Goal: Transaction & Acquisition: Book appointment/travel/reservation

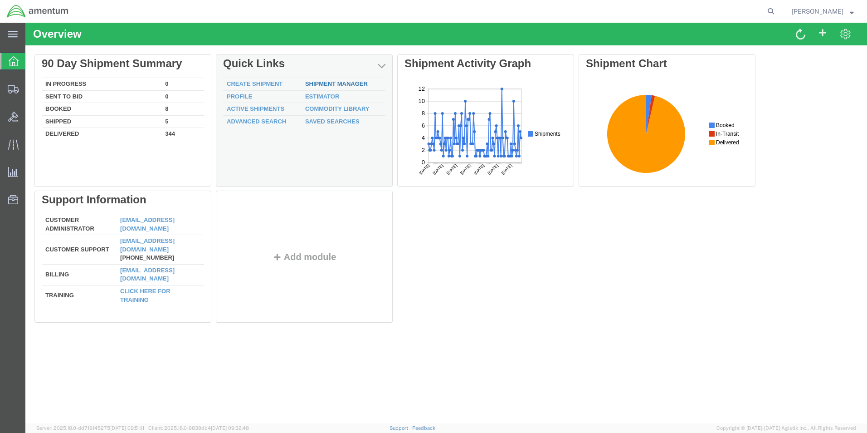
click at [332, 83] on link "Shipment Manager" at bounding box center [336, 83] width 63 height 7
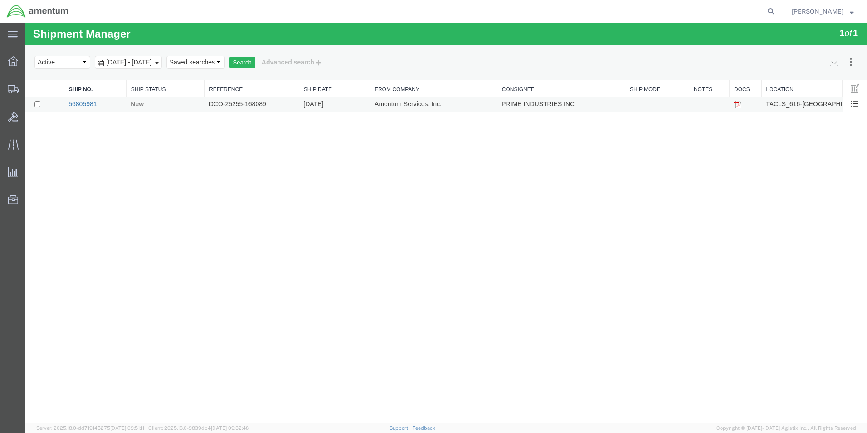
click at [94, 104] on link "56805981" at bounding box center [82, 103] width 28 height 7
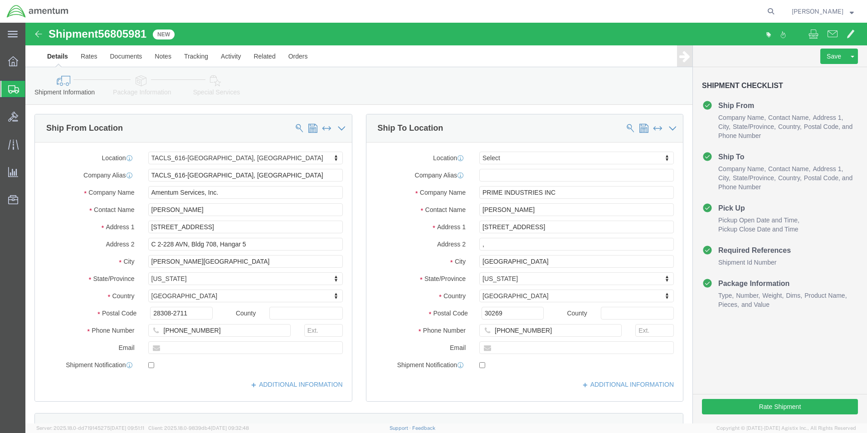
select select "42712"
select select
drag, startPoint x: 166, startPoint y: 187, endPoint x: 78, endPoint y: 191, distance: 87.6
click div "Contact Name [PERSON_NAME]"
type input "marc"
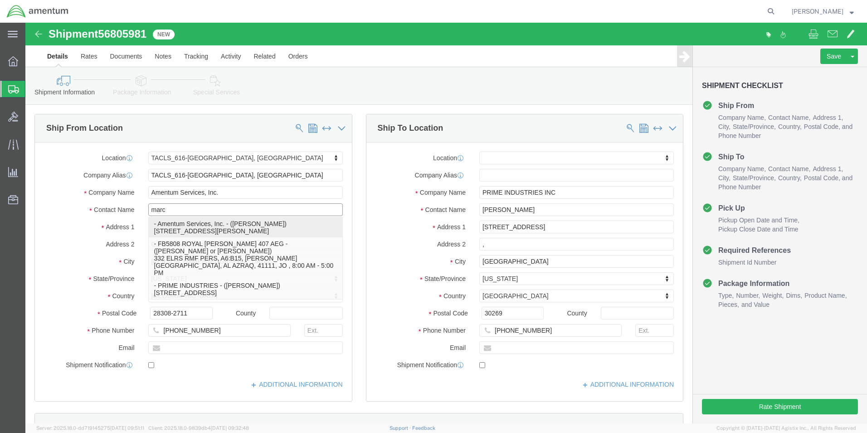
click p "- Amentum Services, Inc. - ([PERSON_NAME]) [STREET_ADDRESS][PERSON_NAME]"
select select
type input "[PERSON_NAME]"
type input "C 2-228 AVN"
type input "28308"
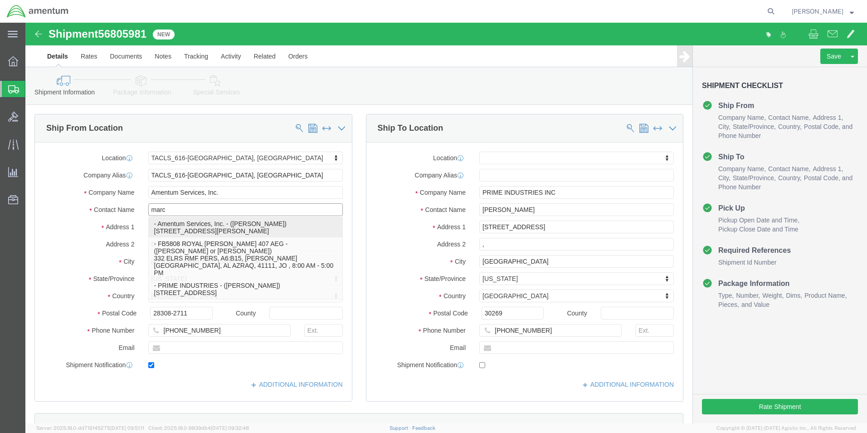
type input "[PHONE_NUMBER]"
type input "[PERSON_NAME][EMAIL_ADDRESS][PERSON_NAME][DOMAIN_NAME]"
checkbox input "true"
select select "NC"
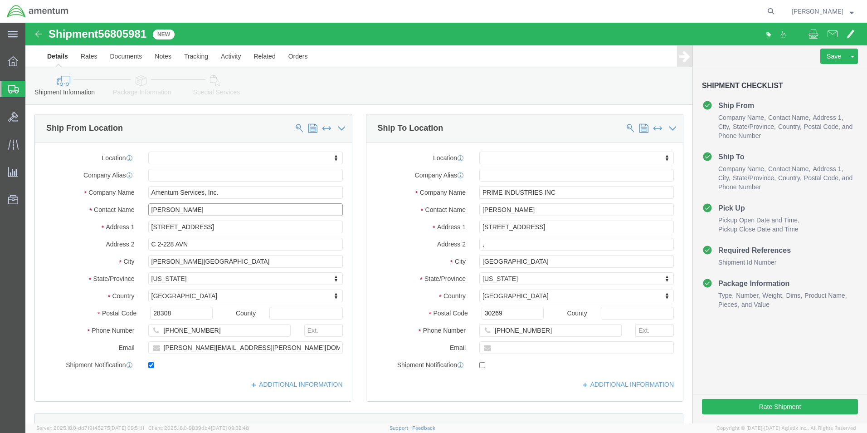
type input "[PERSON_NAME]"
click input "checkbox"
checkbox input "false"
click button "Rate Shipment"
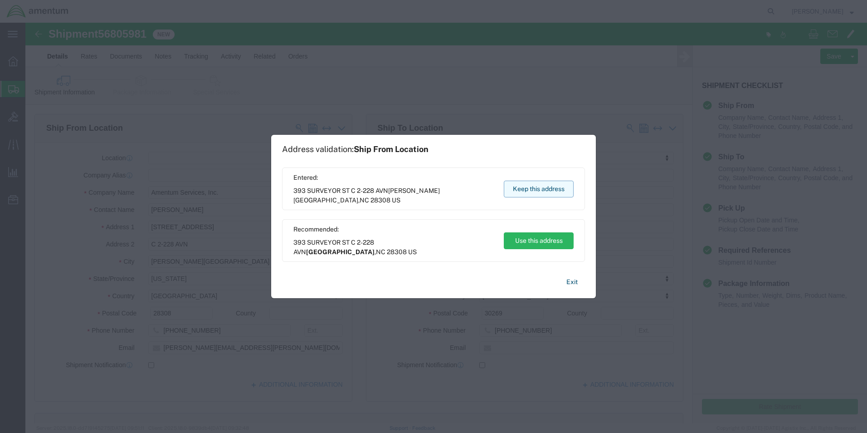
click at [548, 188] on button "Keep this address" at bounding box center [539, 188] width 70 height 17
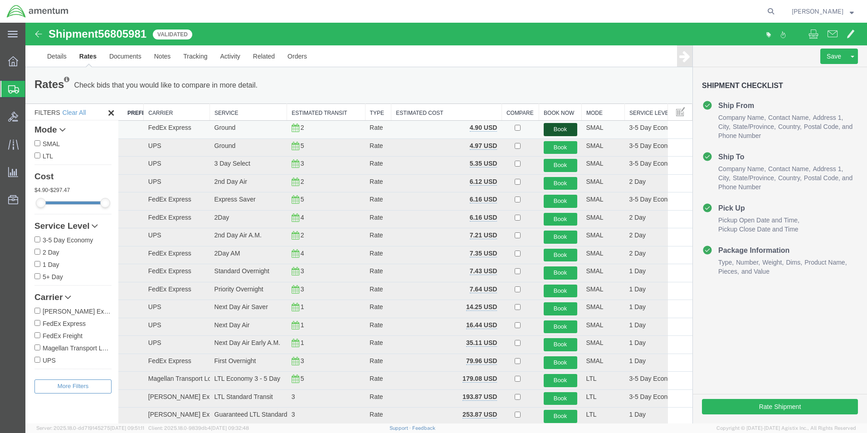
click at [555, 126] on button "Book" at bounding box center [561, 129] width 34 height 13
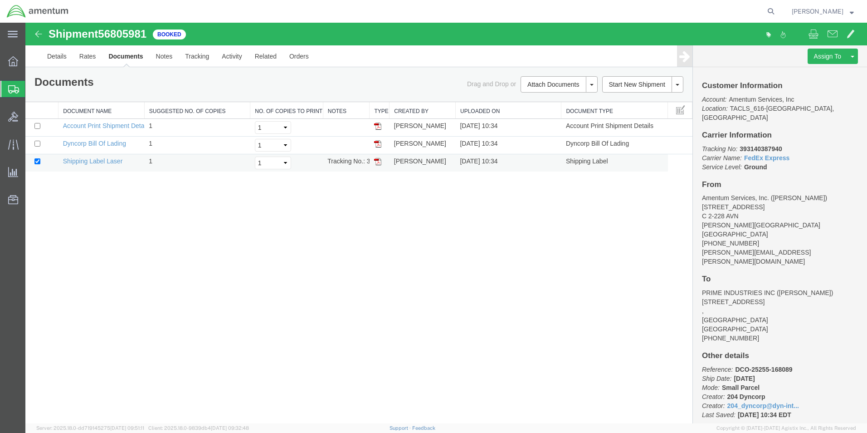
click at [379, 162] on img at bounding box center [377, 161] width 7 height 7
click at [51, 57] on link "Details" at bounding box center [57, 56] width 32 height 22
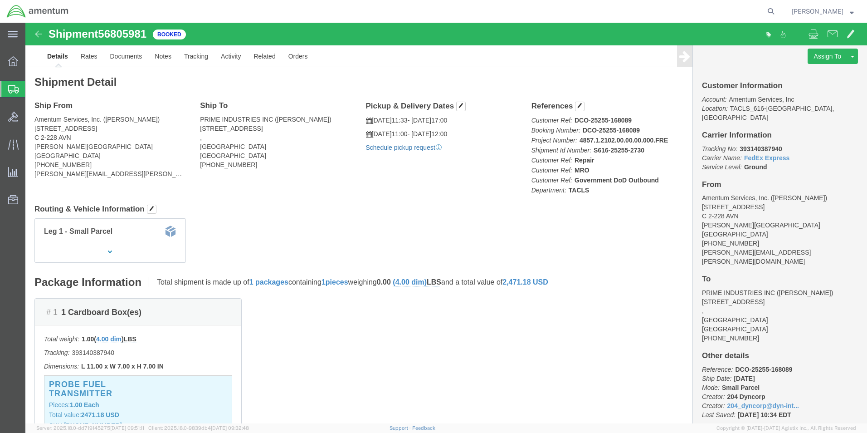
click link "Schedule pickup request"
click at [10, 59] on icon at bounding box center [13, 61] width 10 height 10
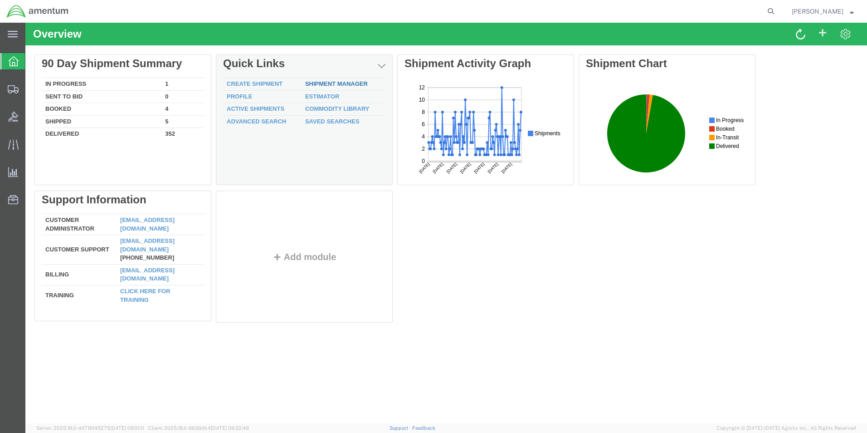
click at [321, 83] on link "Shipment Manager" at bounding box center [336, 83] width 63 height 7
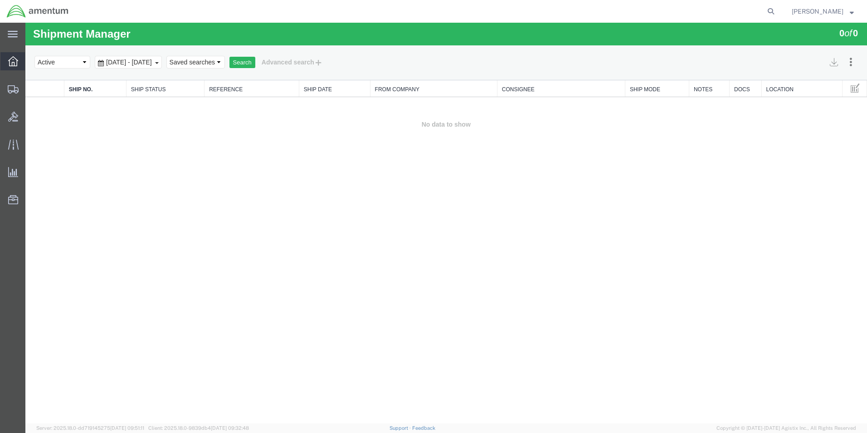
click at [12, 58] on icon at bounding box center [13, 61] width 10 height 10
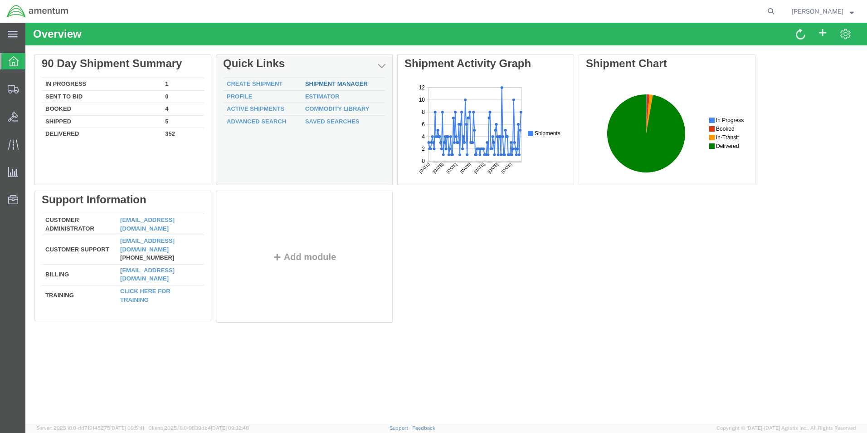
click at [321, 81] on link "Shipment Manager" at bounding box center [336, 83] width 63 height 7
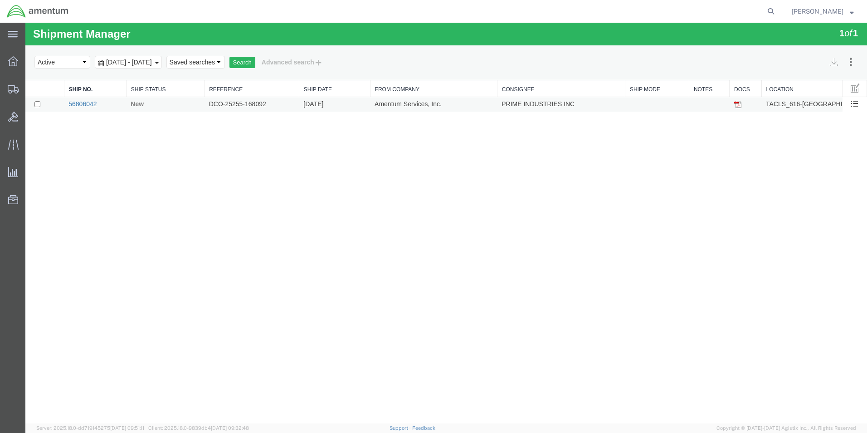
click at [93, 102] on link "56806042" at bounding box center [82, 103] width 28 height 7
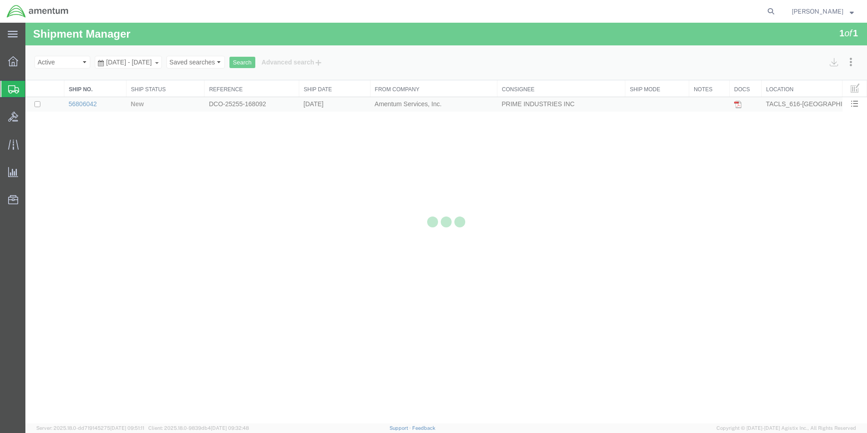
select select "42712"
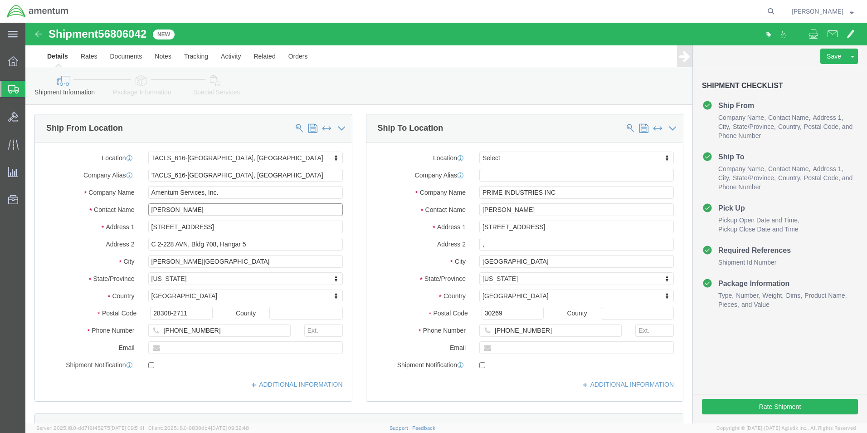
click input "[PERSON_NAME]"
drag, startPoint x: 169, startPoint y: 190, endPoint x: 111, endPoint y: 193, distance: 58.1
click div "Contact Name [PERSON_NAME]"
type input "marc"
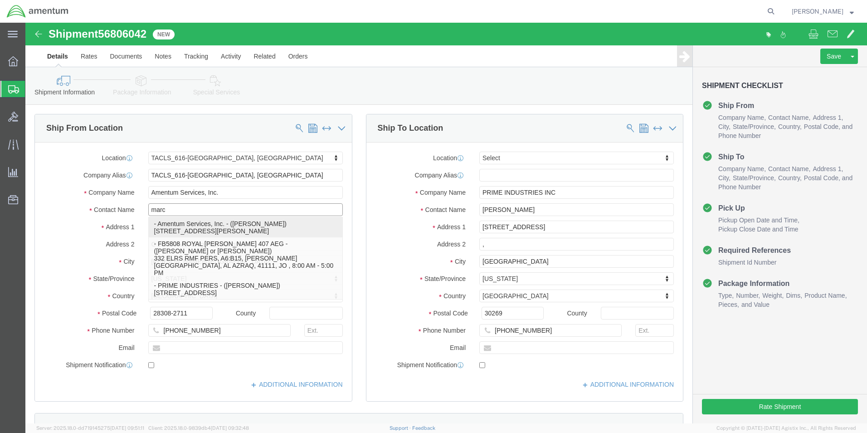
click p "- Amentum Services, Inc. - ([PERSON_NAME]) [STREET_ADDRESS][PERSON_NAME]"
select select
type input "[PERSON_NAME]"
type input "C 2-228 AVN"
type input "28308"
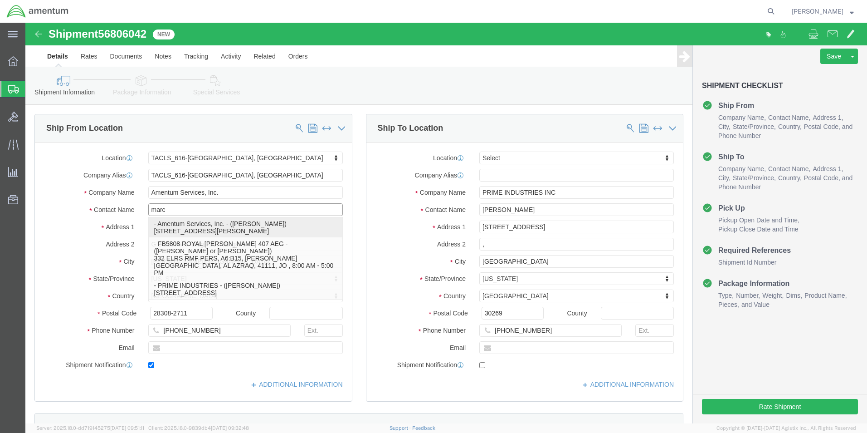
type input "[PHONE_NUMBER]"
type input "[PERSON_NAME][EMAIL_ADDRESS][PERSON_NAME][DOMAIN_NAME]"
checkbox input "true"
select select "NC"
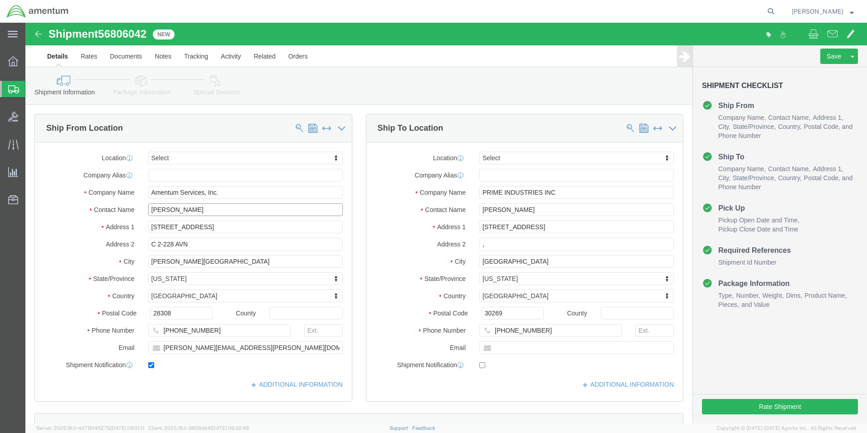
type input "[PERSON_NAME]"
click input "checkbox"
checkbox input "false"
click button "Rate Shipment"
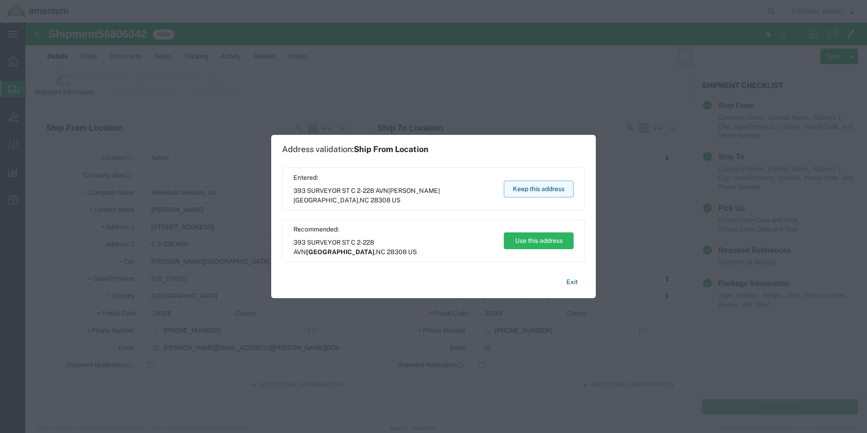
click at [544, 189] on button "Keep this address" at bounding box center [539, 188] width 70 height 17
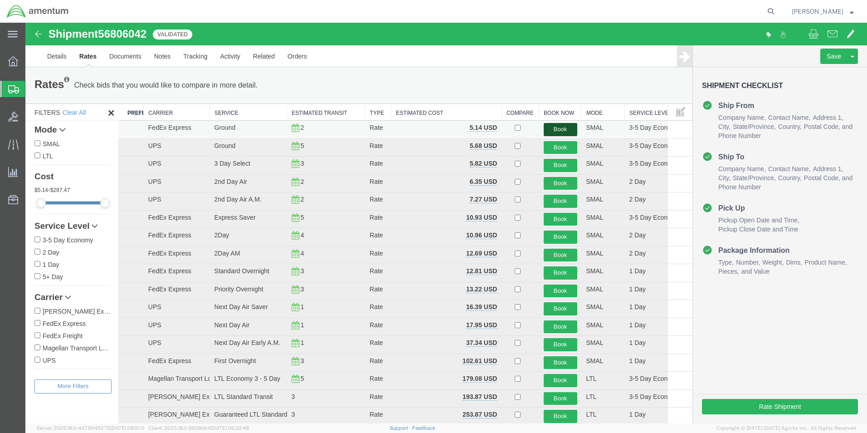
click at [554, 127] on button "Book" at bounding box center [561, 129] width 34 height 13
click at [560, 129] on button "Book" at bounding box center [561, 129] width 34 height 13
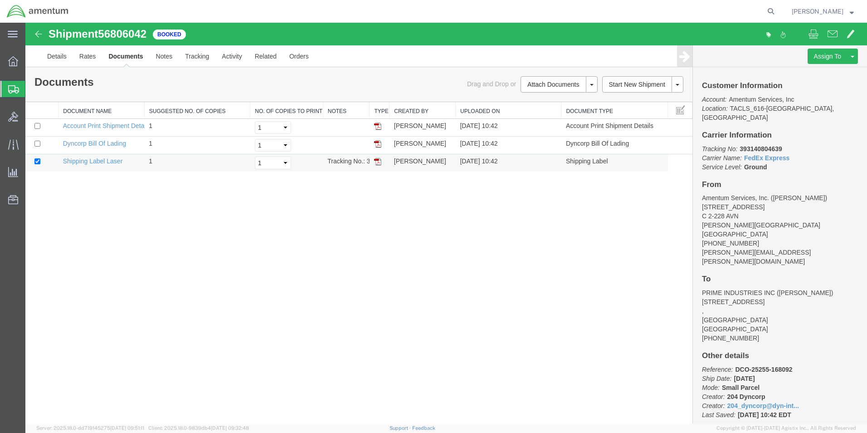
click at [379, 160] on img at bounding box center [377, 161] width 7 height 7
click at [12, 63] on icon at bounding box center [13, 61] width 10 height 10
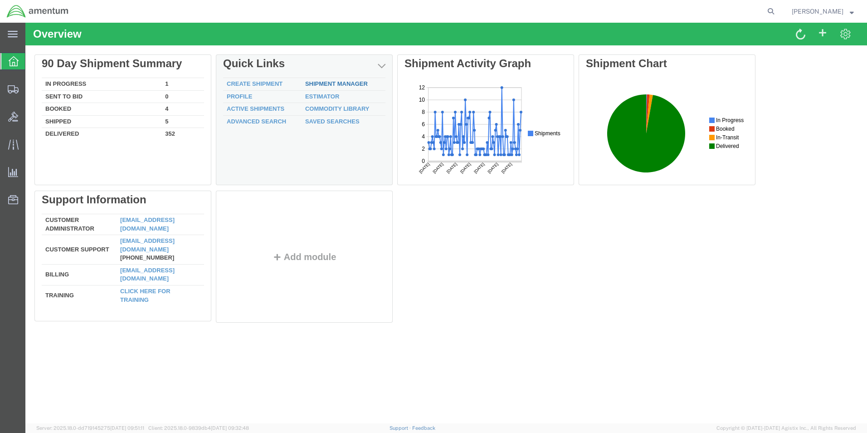
click at [320, 84] on link "Shipment Manager" at bounding box center [336, 83] width 63 height 7
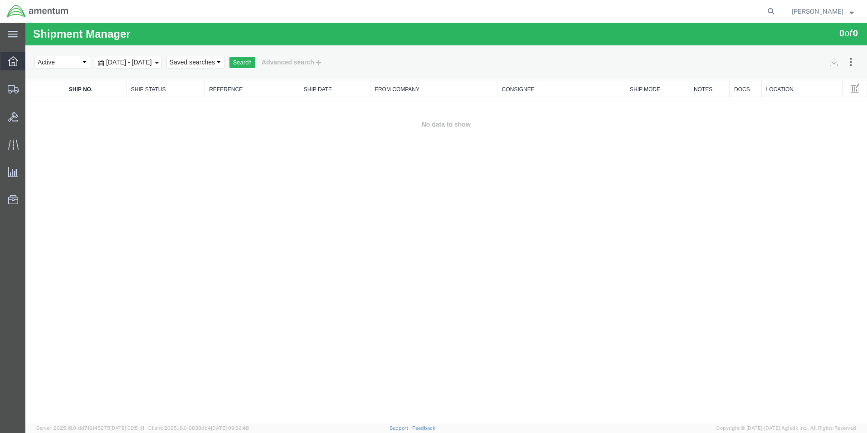
click at [14, 61] on icon at bounding box center [13, 61] width 10 height 10
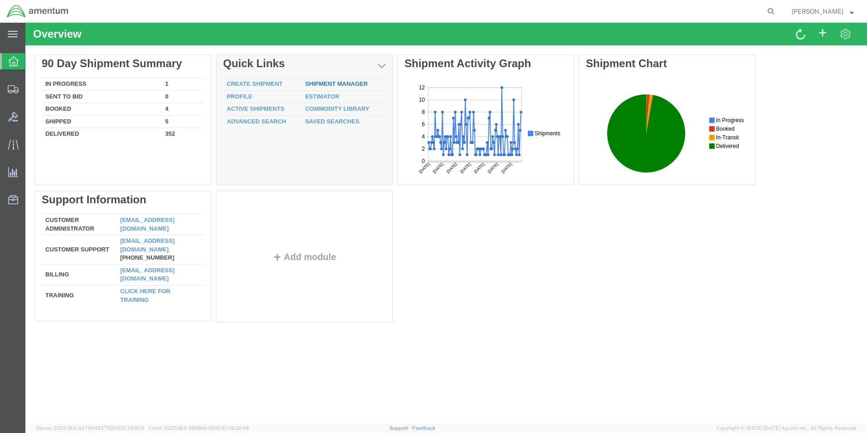
click at [320, 81] on link "Shipment Manager" at bounding box center [336, 83] width 63 height 7
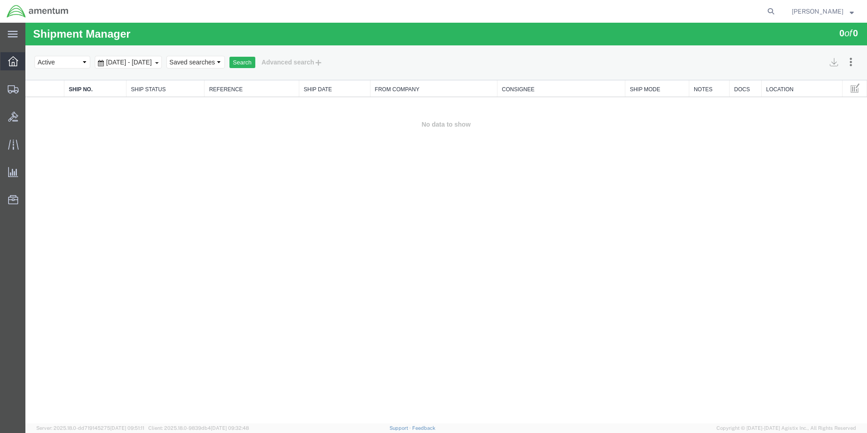
click at [15, 60] on icon at bounding box center [13, 61] width 10 height 10
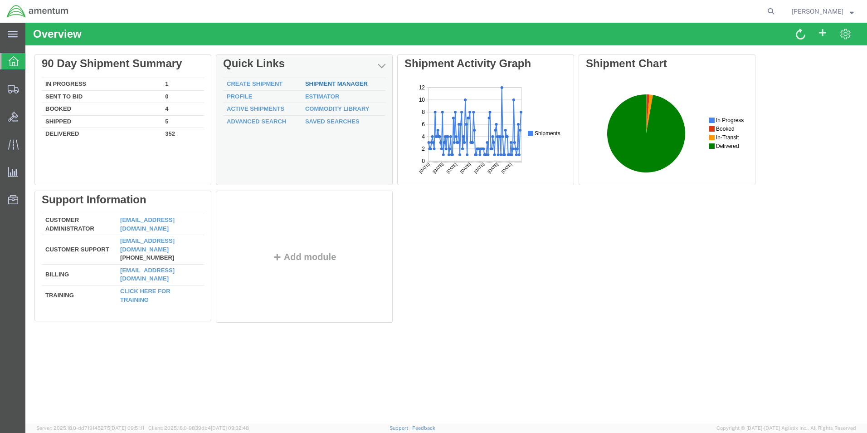
click at [314, 85] on link "Shipment Manager" at bounding box center [336, 83] width 63 height 7
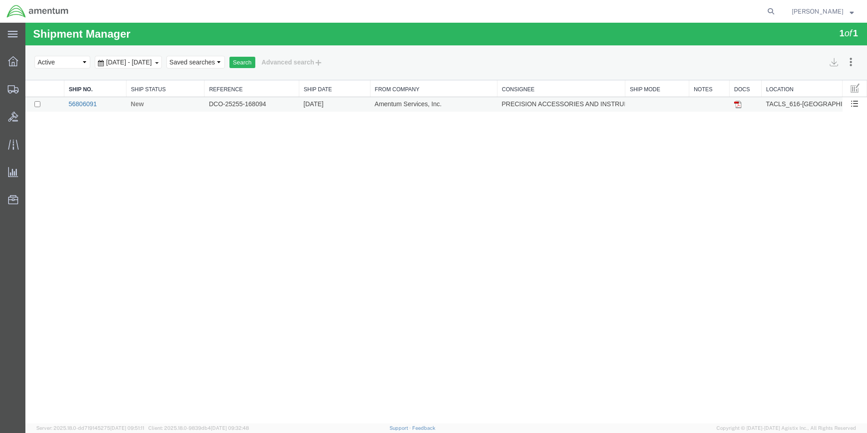
click at [89, 107] on link "56806091" at bounding box center [82, 103] width 28 height 7
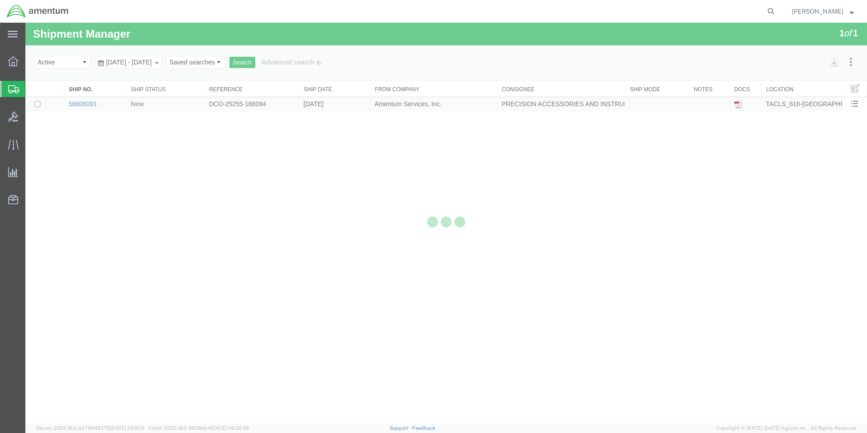
select select "42712"
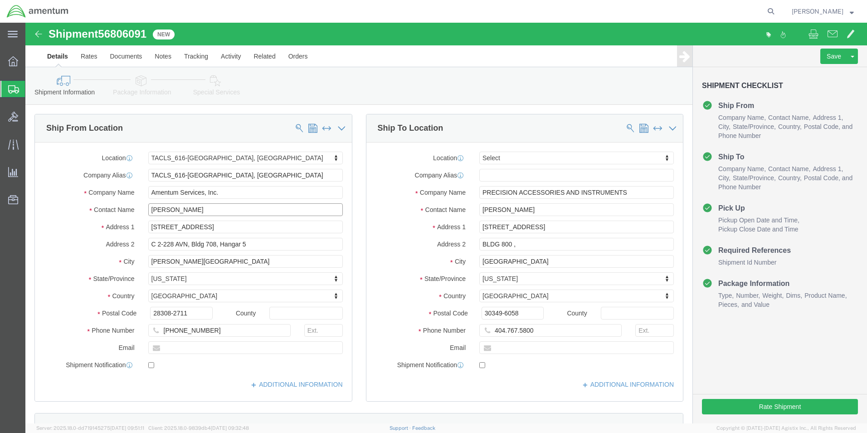
drag, startPoint x: 179, startPoint y: 185, endPoint x: 46, endPoint y: 184, distance: 132.4
click div "Contact Name [PERSON_NAME]"
type input "marc"
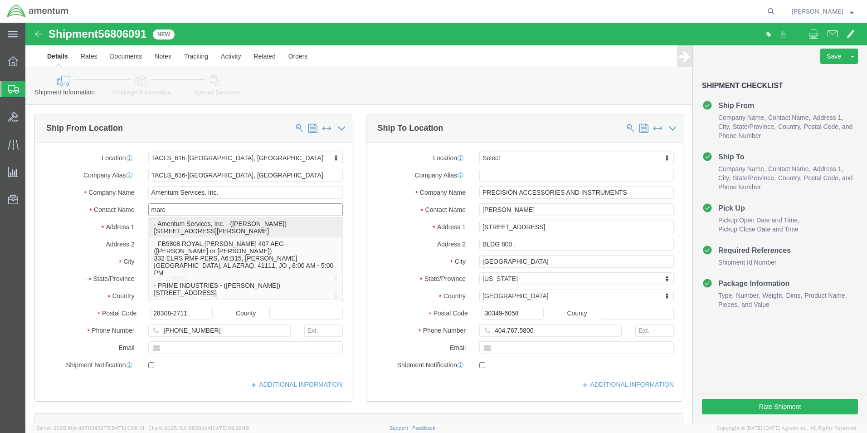
click p "- Amentum Services, Inc. - ([PERSON_NAME]) [STREET_ADDRESS][PERSON_NAME]"
select select
type input "[PERSON_NAME]"
type input "C 2-228 AVN"
type input "28308"
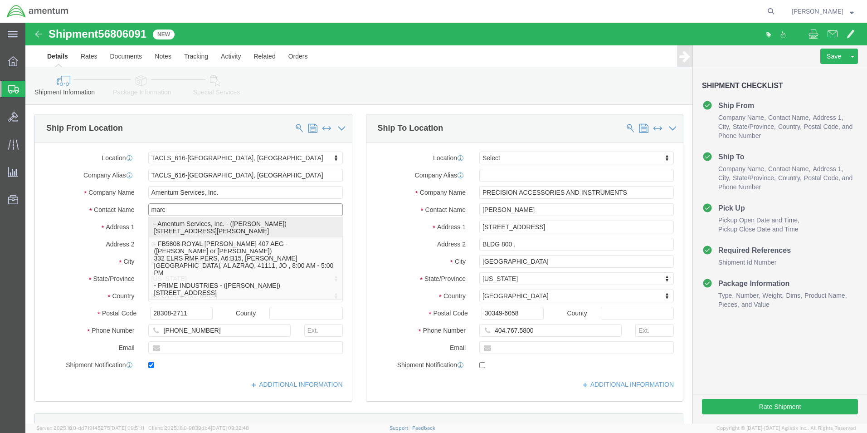
type input "[PHONE_NUMBER]"
type input "[PERSON_NAME][EMAIL_ADDRESS][PERSON_NAME][DOMAIN_NAME]"
checkbox input "true"
select select "NC"
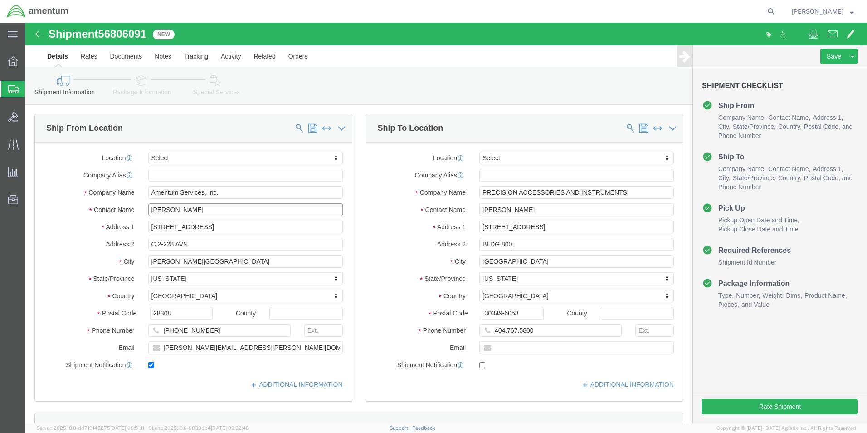
type input "[PERSON_NAME]"
click input "checkbox"
checkbox input "false"
click input "404.767.5800"
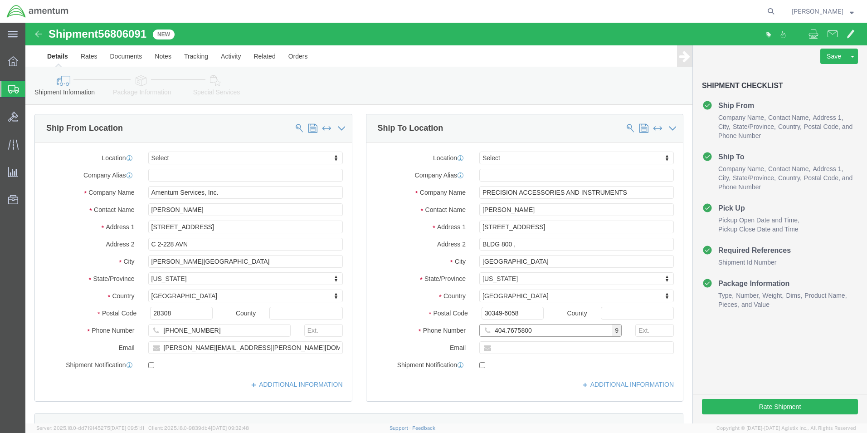
click input "404.7675800"
type input "4047675800"
click button "Rate Shipment"
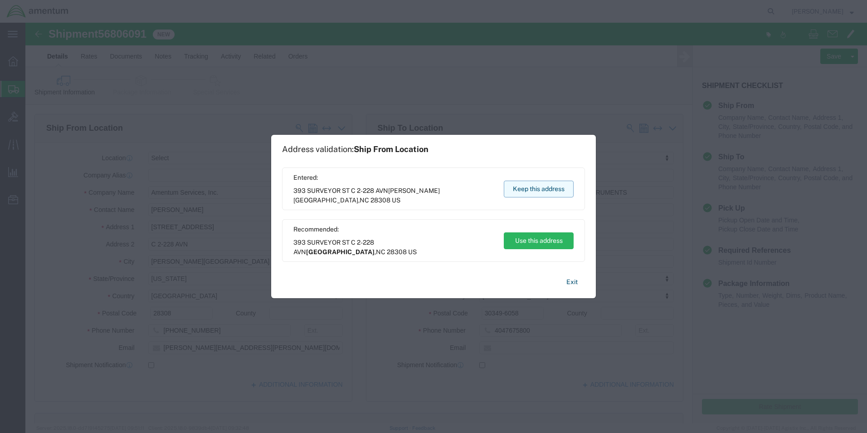
click at [514, 190] on button "Keep this address" at bounding box center [539, 188] width 70 height 17
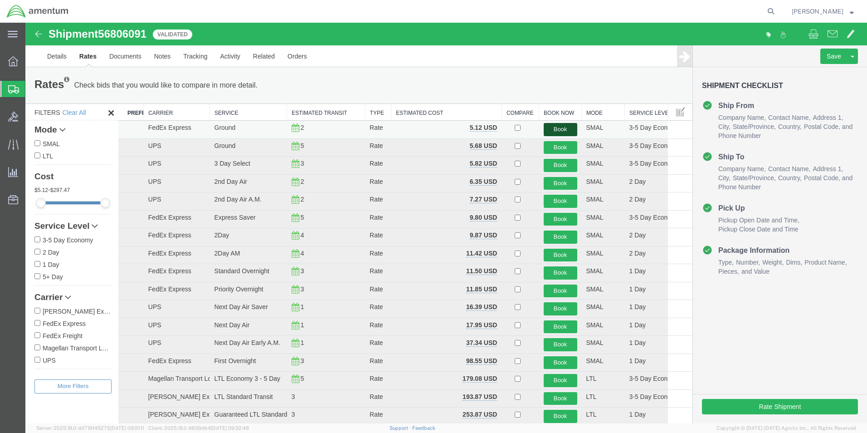
click at [550, 127] on button "Book" at bounding box center [561, 129] width 34 height 13
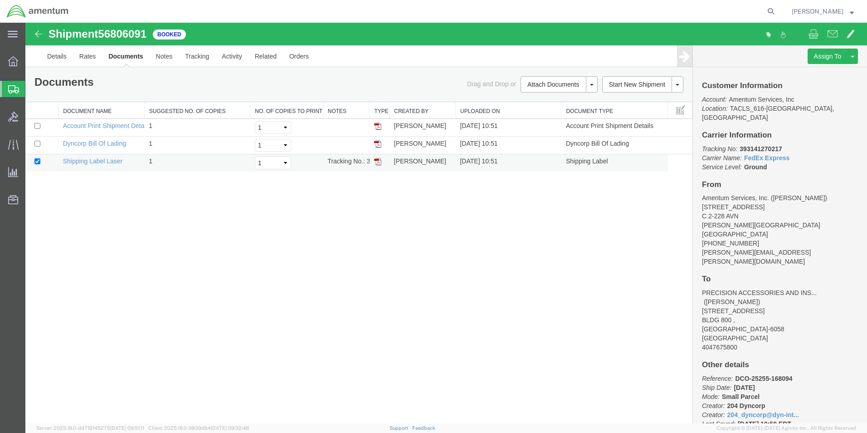
click at [376, 165] on img at bounding box center [377, 161] width 7 height 7
click at [53, 57] on link "Details" at bounding box center [57, 56] width 32 height 22
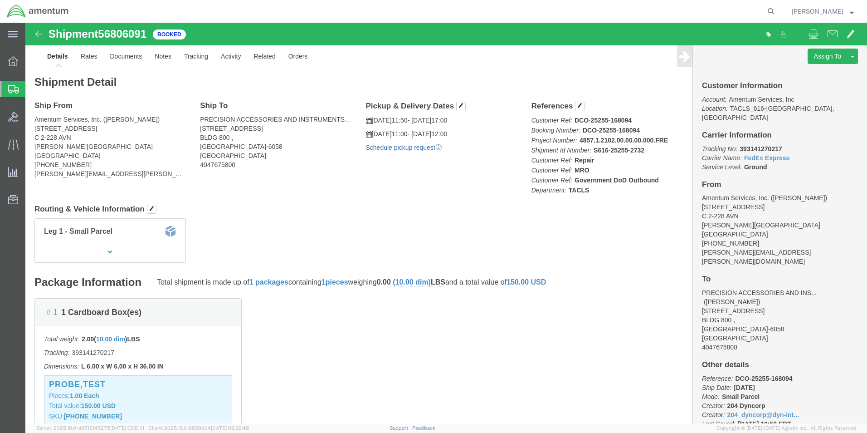
click link "Schedule pickup request"
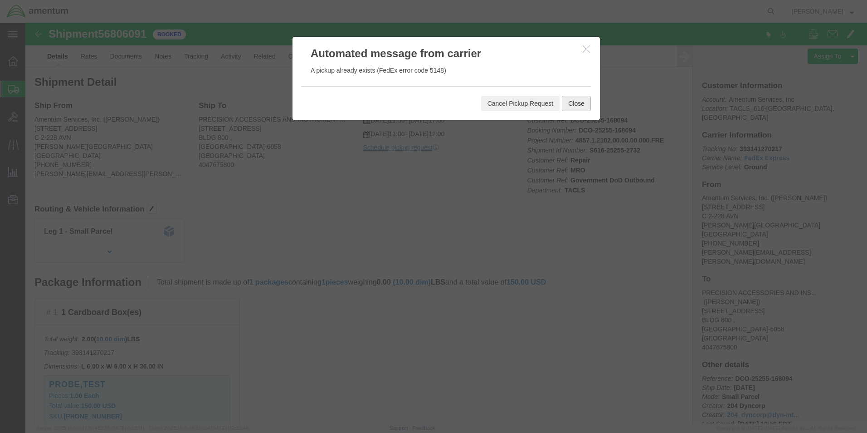
click button "Close"
